Goal: Check status: Check status

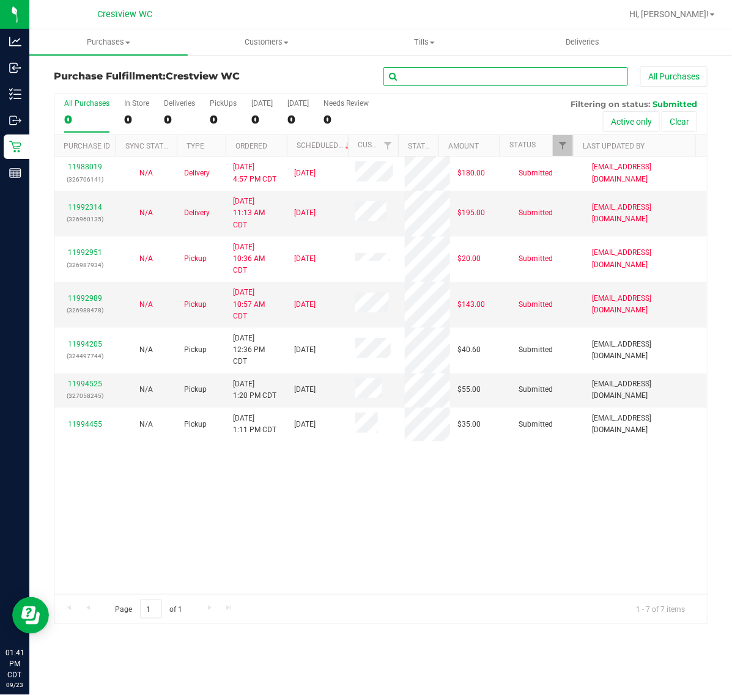
click at [440, 74] on input "text" at bounding box center [505, 76] width 245 height 18
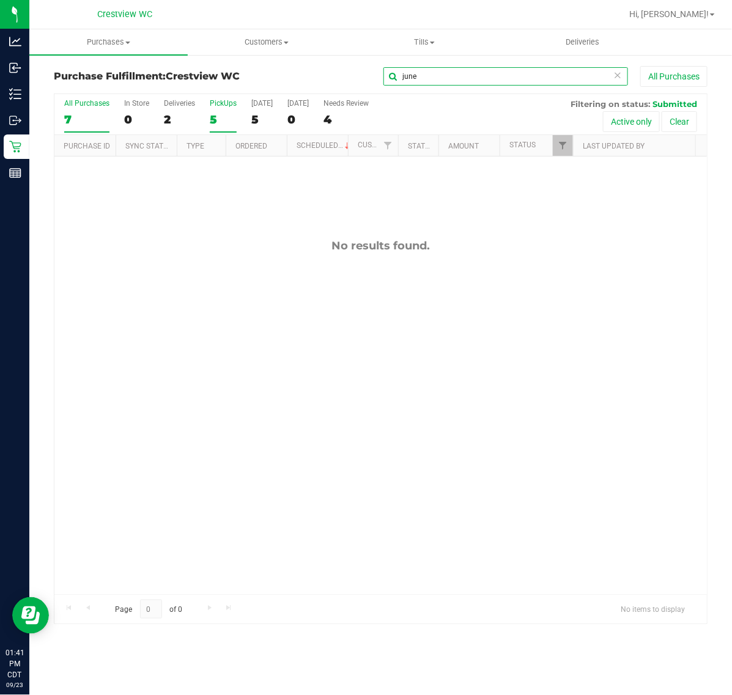
type input "june"
click at [221, 117] on div "5" at bounding box center [223, 119] width 27 height 14
click at [0, 0] on input "PickUps 5" at bounding box center [0, 0] width 0 height 0
click at [560, 144] on span "Filter" at bounding box center [562, 146] width 10 height 10
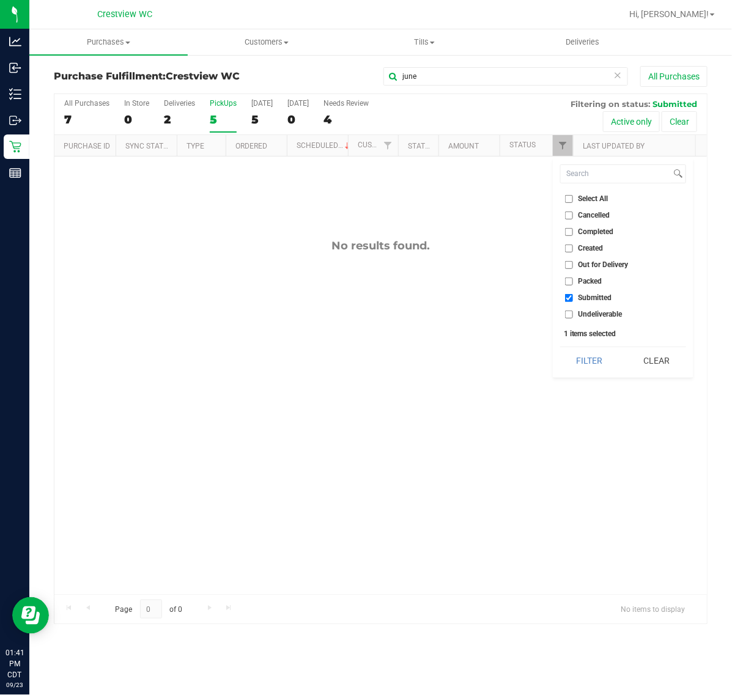
click at [590, 276] on li "Packed" at bounding box center [623, 281] width 126 height 13
click at [587, 279] on span "Packed" at bounding box center [590, 281] width 24 height 7
click at [573, 279] on input "Packed" at bounding box center [569, 282] width 8 height 8
checkbox input "true"
click at [588, 361] on button "Filter" at bounding box center [589, 360] width 59 height 27
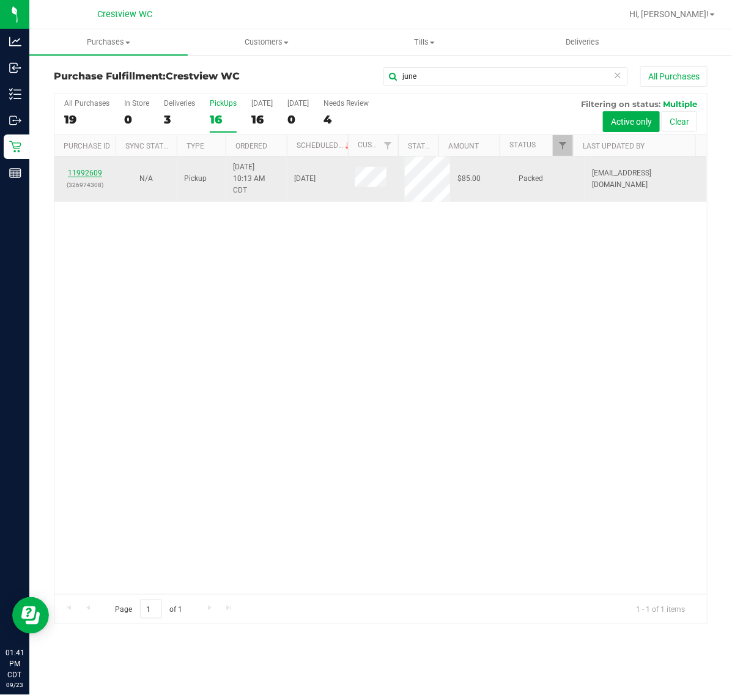
click at [96, 177] on link "11992609" at bounding box center [85, 173] width 34 height 9
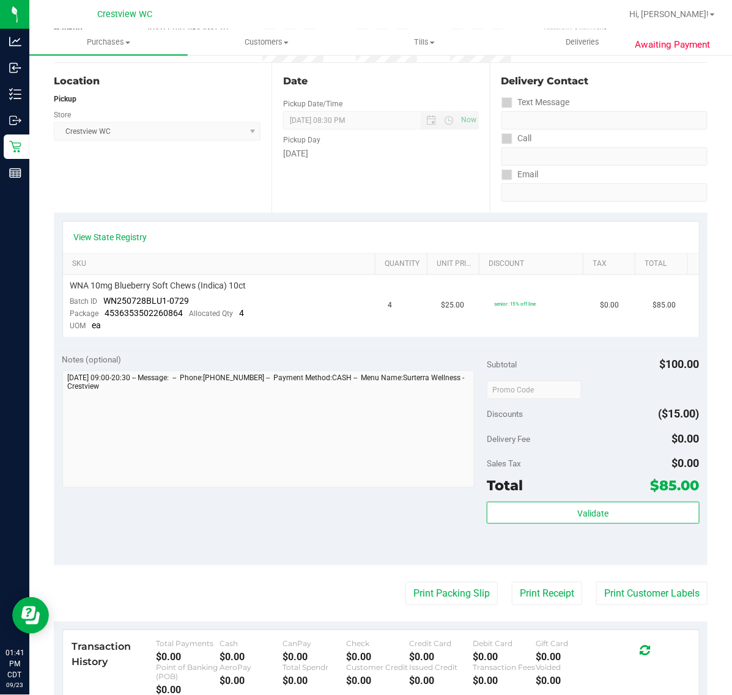
scroll to position [301, 0]
